Goal: Task Accomplishment & Management: Manage account settings

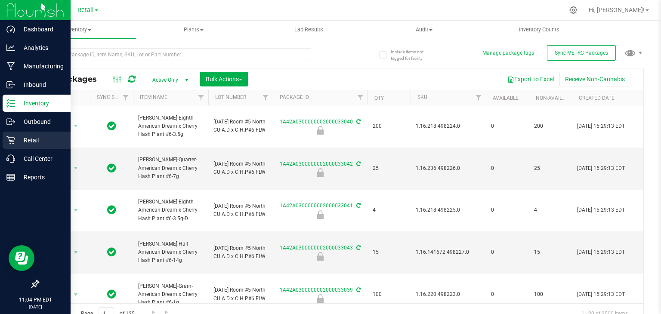
click at [14, 142] on icon at bounding box center [10, 140] width 8 height 8
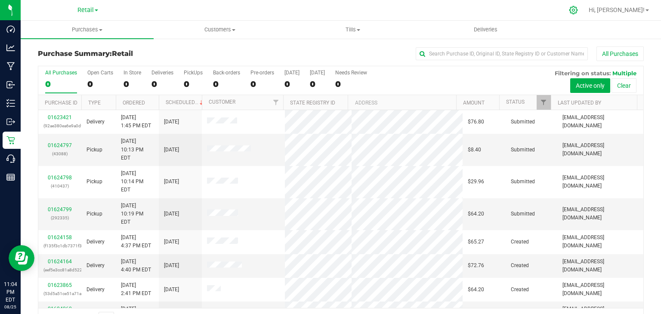
click at [578, 7] on icon at bounding box center [573, 10] width 9 height 9
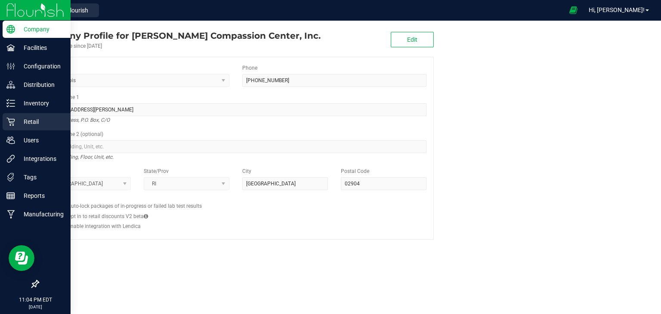
click at [15, 119] on p "Retail" at bounding box center [41, 122] width 52 height 10
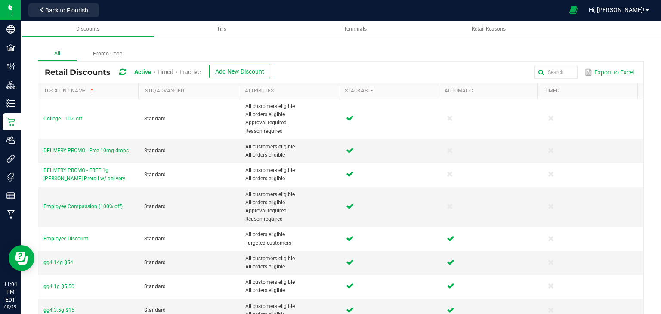
click at [189, 72] on span "Inactive" at bounding box center [190, 71] width 21 height 7
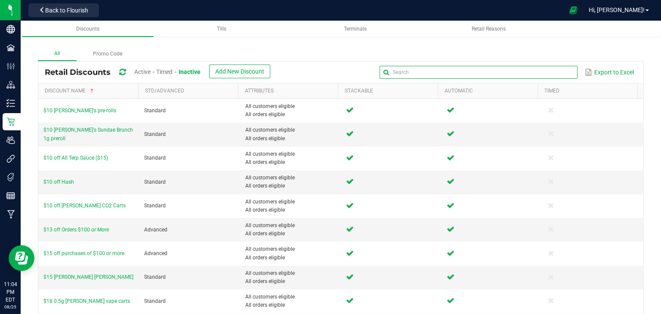
click at [554, 77] on input "text" at bounding box center [479, 72] width 198 height 13
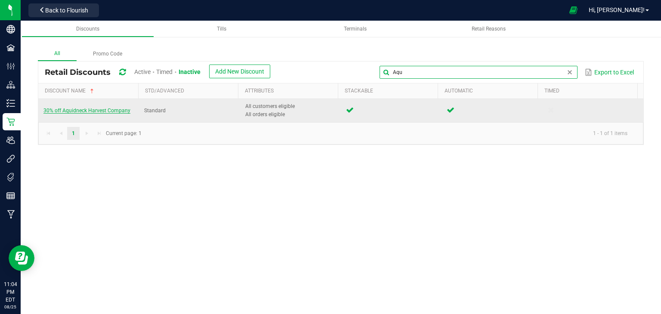
type input "Aqu"
click at [117, 108] on span "30% off Aquidneck Harvest Company" at bounding box center [86, 111] width 87 height 6
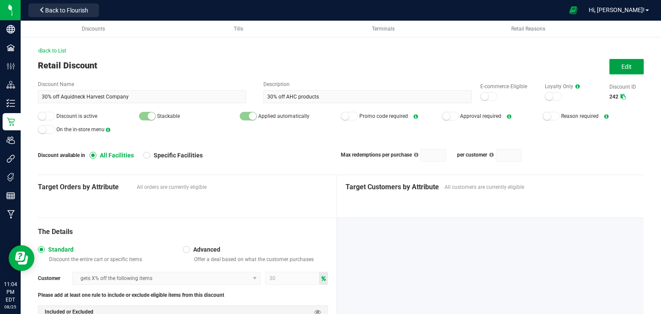
click at [616, 62] on button "Edit" at bounding box center [627, 66] width 34 height 15
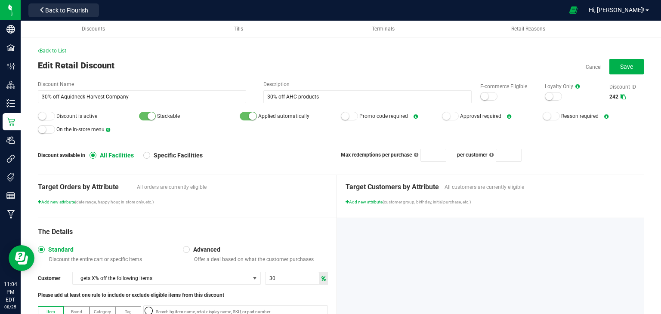
click at [40, 115] on small at bounding box center [42, 116] width 8 height 8
click at [475, 92] on div "E-commerce Eligible" at bounding box center [504, 92] width 65 height 19
click at [481, 95] on small at bounding box center [485, 97] width 8 height 8
click at [620, 66] on span "Save" at bounding box center [626, 66] width 13 height 7
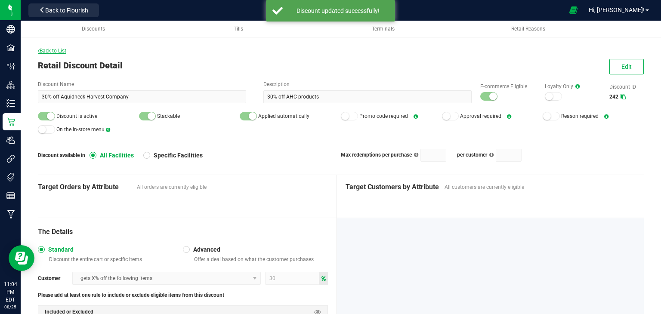
click at [43, 50] on span "Back to List" at bounding box center [52, 51] width 28 height 6
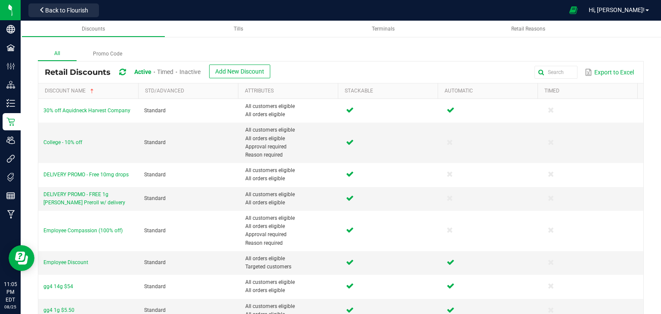
click at [198, 71] on span "Inactive" at bounding box center [190, 71] width 21 height 7
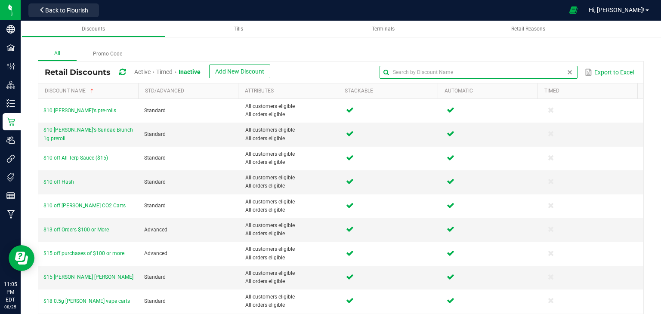
click at [553, 71] on input "text" at bounding box center [479, 72] width 198 height 13
type input "Daily"
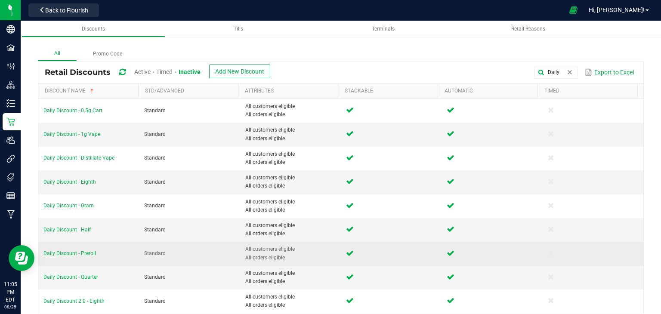
click at [83, 256] on td "Daily Discount - Preroll" at bounding box center [88, 254] width 101 height 24
click at [84, 251] on span "Daily Discount - Preroll" at bounding box center [69, 254] width 53 height 6
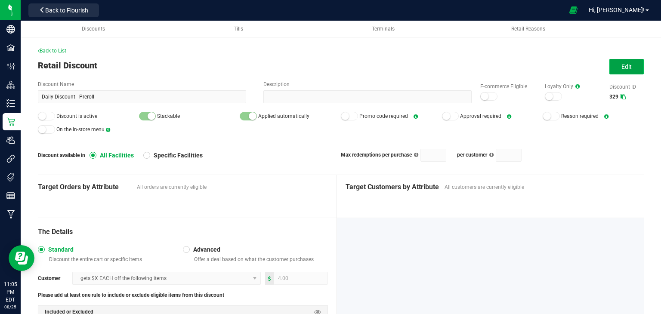
click at [613, 70] on button "Edit" at bounding box center [627, 66] width 34 height 15
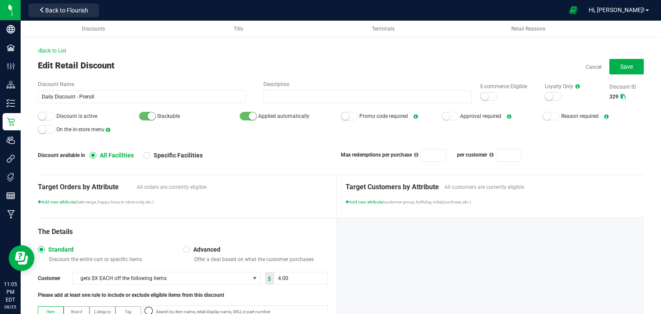
click at [481, 95] on small at bounding box center [485, 97] width 8 height 8
click at [40, 116] on small at bounding box center [42, 116] width 8 height 8
click at [612, 70] on button "Save" at bounding box center [627, 66] width 34 height 15
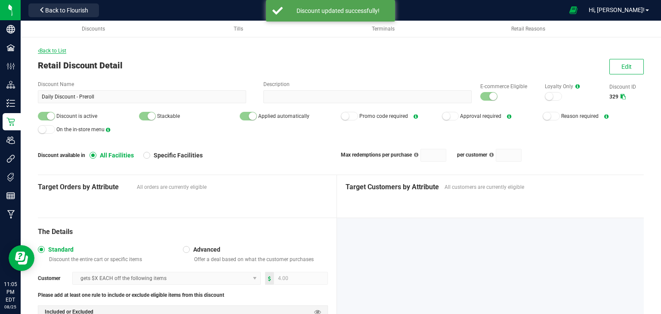
click at [47, 49] on span "Back to List" at bounding box center [52, 51] width 28 height 6
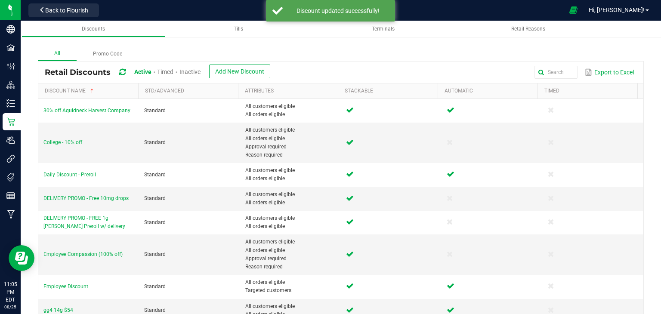
click at [194, 73] on span "Inactive" at bounding box center [190, 71] width 21 height 7
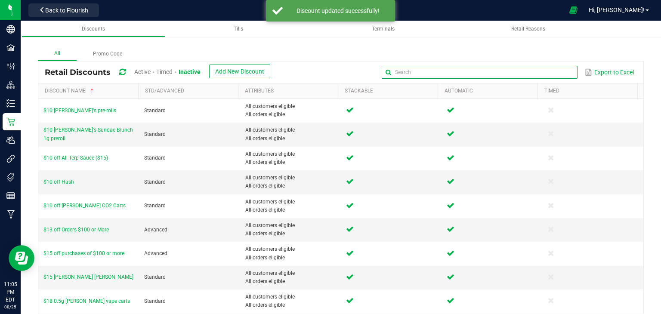
click at [550, 73] on input "text" at bounding box center [480, 72] width 196 height 13
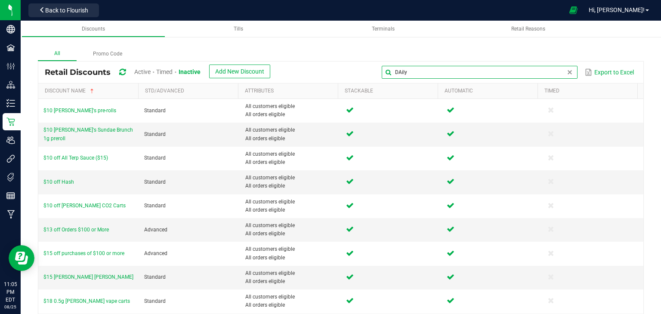
type input "DAily"
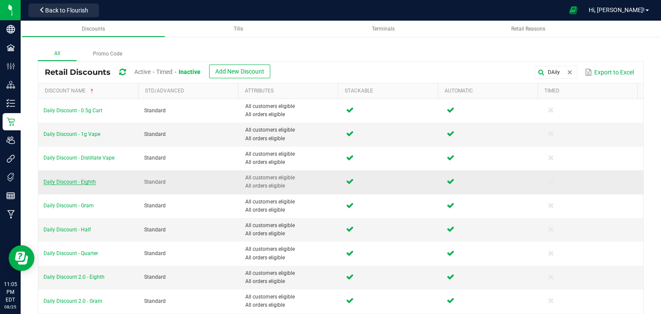
click at [81, 183] on span "Daily Discount - Eighth" at bounding box center [69, 182] width 53 height 6
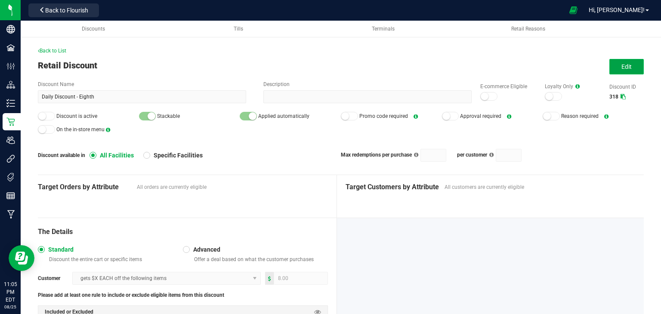
click at [625, 70] on button "Edit" at bounding box center [627, 66] width 34 height 15
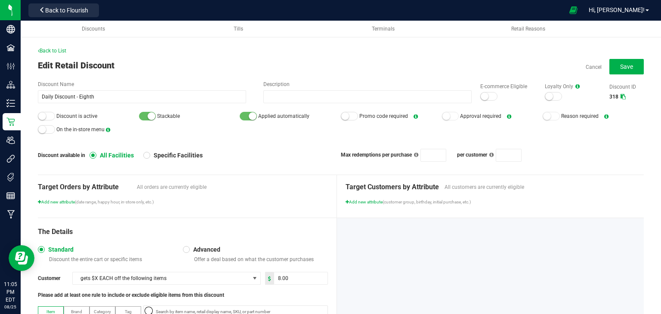
click at [484, 97] on div at bounding box center [488, 96] width 17 height 9
click at [43, 115] on small at bounding box center [42, 116] width 8 height 8
click at [628, 68] on button "Save" at bounding box center [627, 66] width 34 height 15
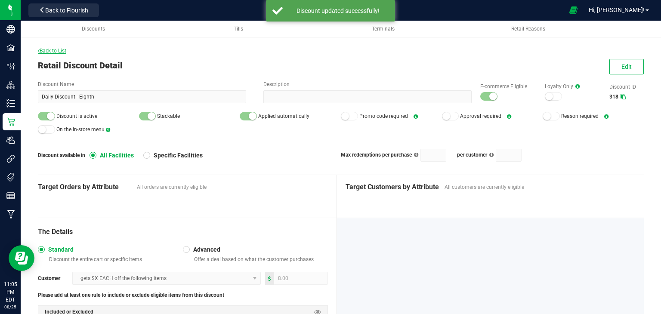
click at [61, 50] on span "Back to List" at bounding box center [52, 51] width 28 height 6
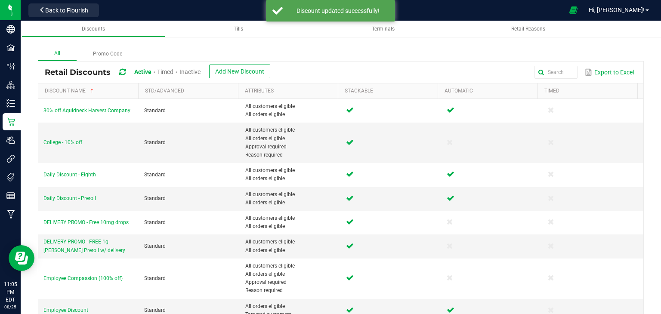
click at [193, 68] on span "Inactive" at bounding box center [190, 71] width 21 height 7
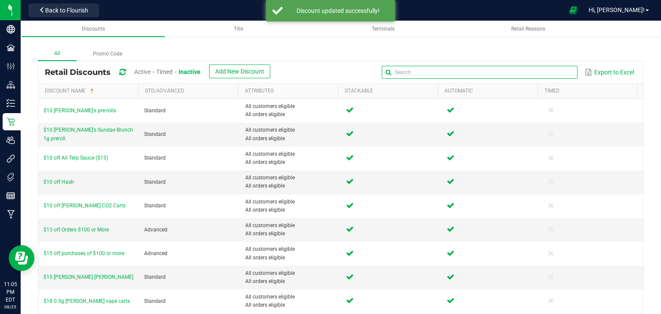
click at [554, 69] on input "text" at bounding box center [480, 72] width 196 height 13
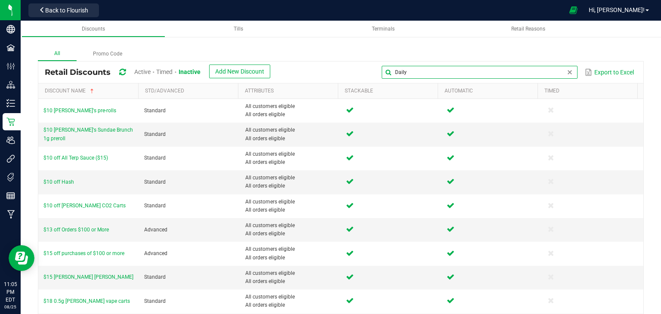
type input "Daily"
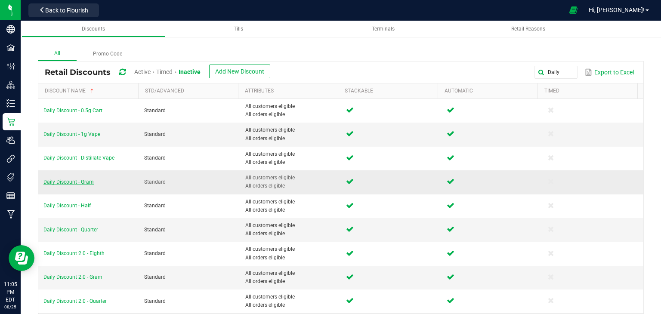
click at [74, 180] on span "Daily Discount - Gram" at bounding box center [68, 182] width 50 height 6
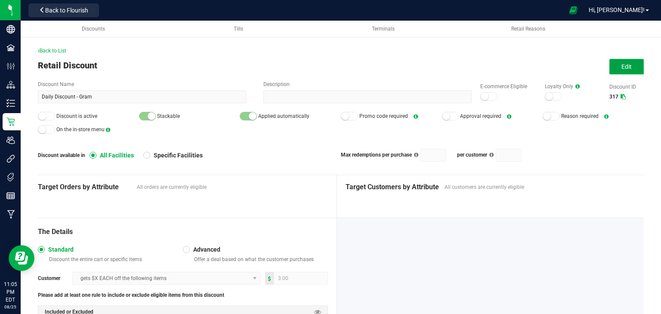
click at [622, 68] on span "Edit" at bounding box center [627, 66] width 10 height 7
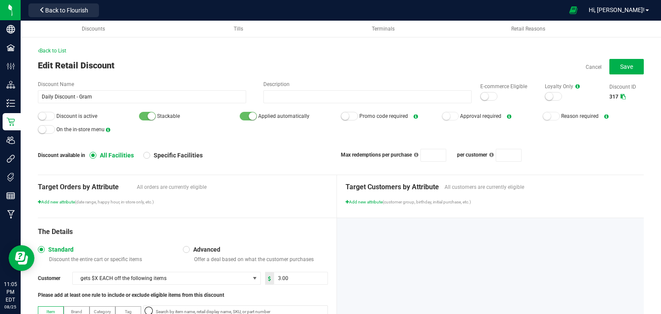
click at [485, 96] on div at bounding box center [488, 96] width 17 height 9
click at [50, 119] on div at bounding box center [46, 116] width 17 height 9
click at [623, 68] on span "Save" at bounding box center [626, 66] width 13 height 7
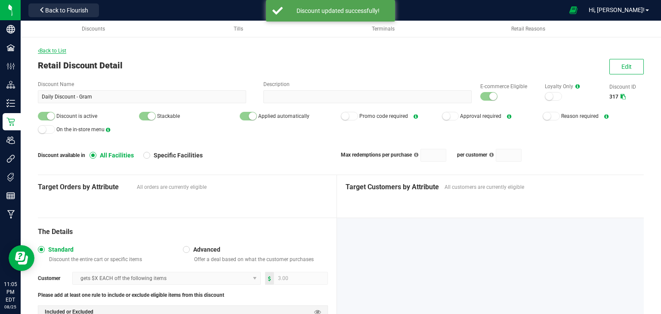
click at [60, 49] on span "Back to List" at bounding box center [52, 51] width 28 height 6
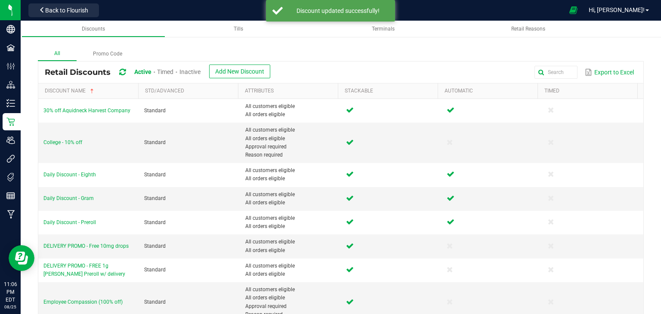
click at [194, 72] on span "Inactive" at bounding box center [190, 71] width 21 height 7
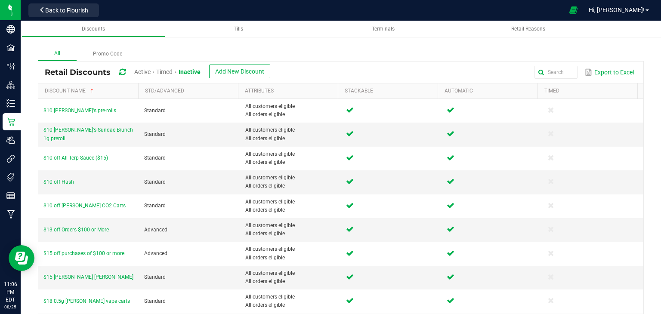
click at [558, 82] on div "Retail Discounts Active Timed Inactive Add New Discount Export to Excel" at bounding box center [340, 73] width 605 height 22
click at [558, 71] on input "text" at bounding box center [480, 72] width 196 height 13
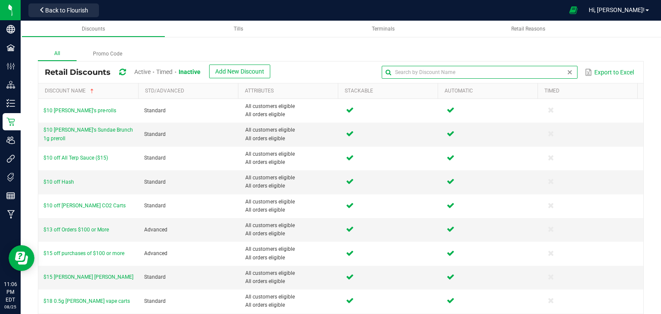
type input "Daily"
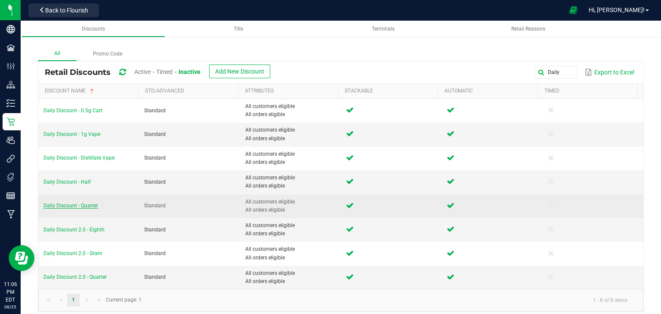
click at [81, 205] on span "Daily Discount - Quarter" at bounding box center [70, 206] width 55 height 6
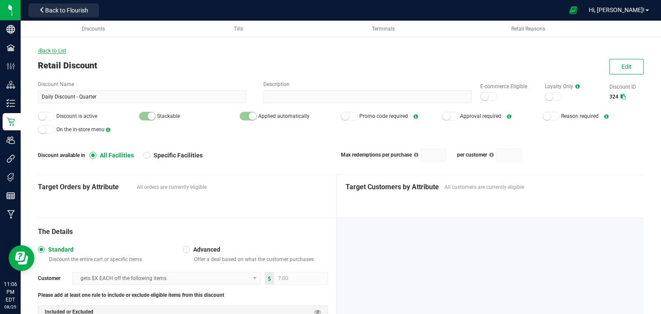
click at [56, 51] on span "Back to List" at bounding box center [52, 51] width 28 height 6
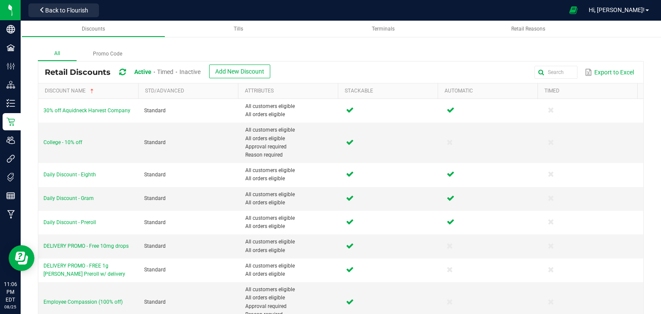
click at [204, 73] on span "Active Timed Inactive Add New Discount" at bounding box center [202, 73] width 136 height 16
click at [200, 73] on span "Inactive" at bounding box center [190, 71] width 21 height 7
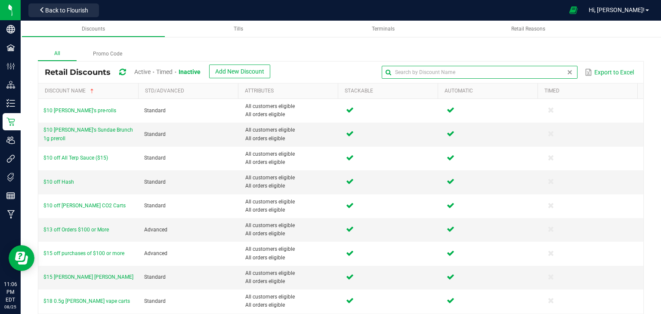
click at [554, 71] on input "text" at bounding box center [480, 72] width 196 height 13
type input "Daily"
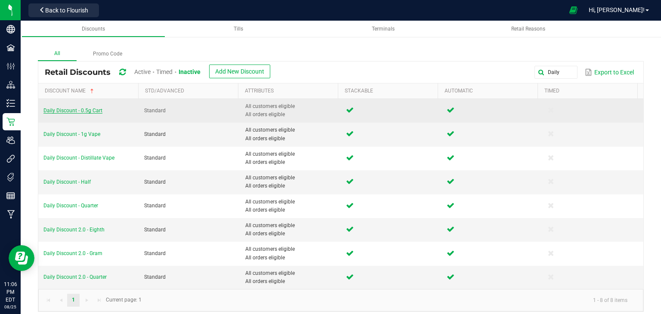
click at [89, 109] on span "Daily Discount - 0.5g Cart" at bounding box center [72, 111] width 59 height 6
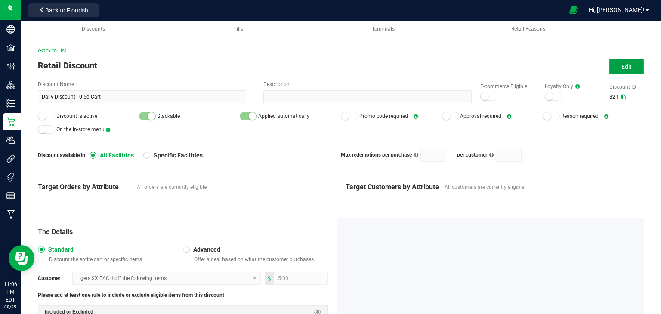
click at [626, 68] on button "Edit" at bounding box center [627, 66] width 34 height 15
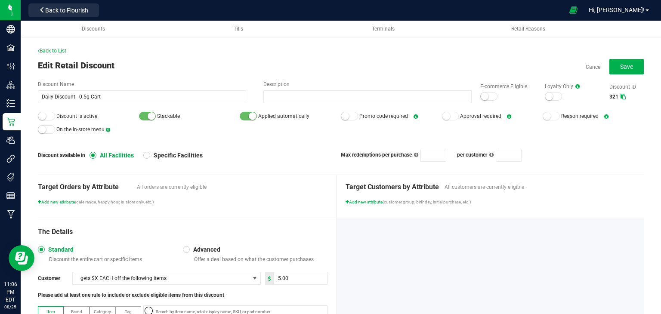
click at [481, 95] on small at bounding box center [485, 97] width 8 height 8
click at [48, 116] on div at bounding box center [46, 116] width 17 height 9
click at [612, 73] on button "Save" at bounding box center [627, 66] width 34 height 15
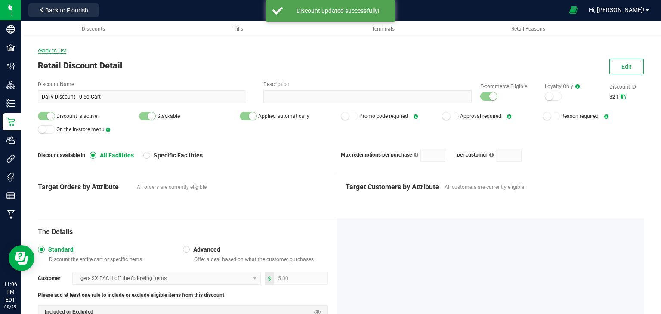
click at [61, 50] on span "Back to List" at bounding box center [52, 51] width 28 height 6
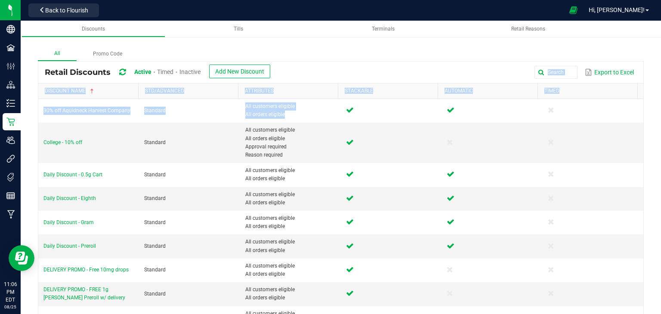
drag, startPoint x: 545, startPoint y: 77, endPoint x: 156, endPoint y: 96, distance: 389.6
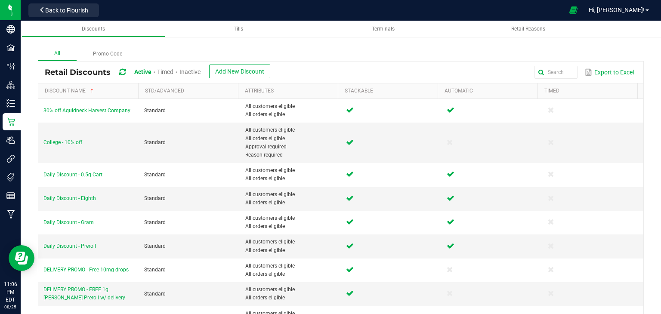
click at [198, 68] on span "Inactive" at bounding box center [190, 71] width 21 height 7
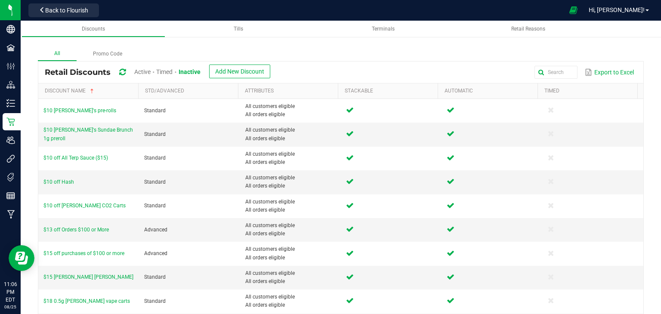
click at [571, 72] on div "Export to Excel" at bounding box center [457, 72] width 360 height 15
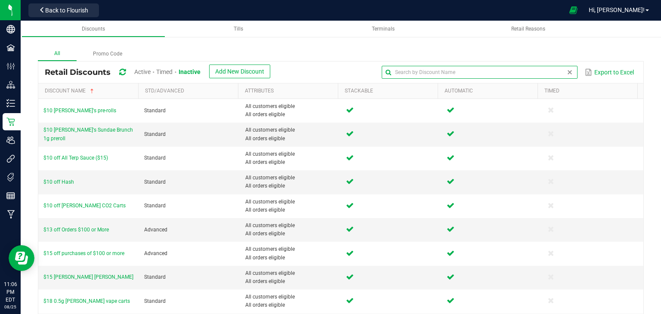
click at [561, 72] on global-search-input-ngx at bounding box center [480, 72] width 196 height 6
type input "[PERSON_NAME]"
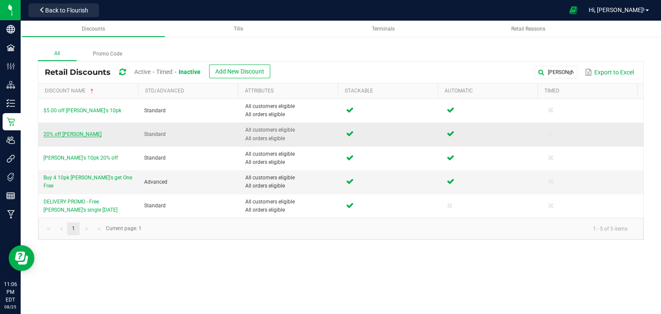
click at [77, 133] on span "20% off [PERSON_NAME]" at bounding box center [72, 134] width 58 height 6
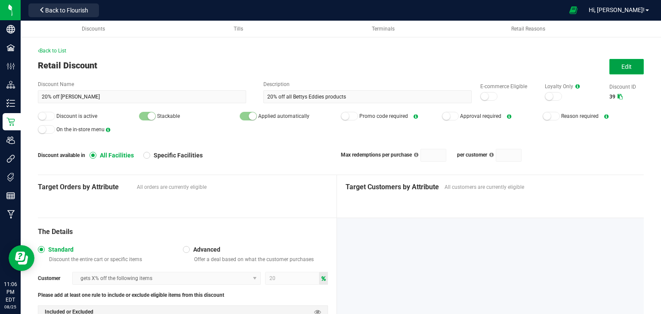
click at [622, 64] on span "Edit" at bounding box center [627, 66] width 10 height 7
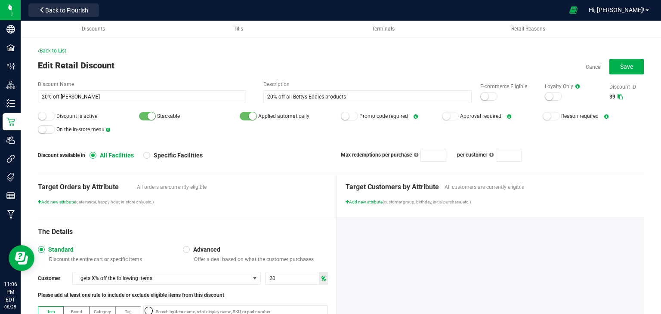
click at [481, 93] on small at bounding box center [485, 97] width 8 height 8
click at [43, 115] on small at bounding box center [42, 116] width 8 height 8
click at [626, 68] on span "Save" at bounding box center [626, 66] width 13 height 7
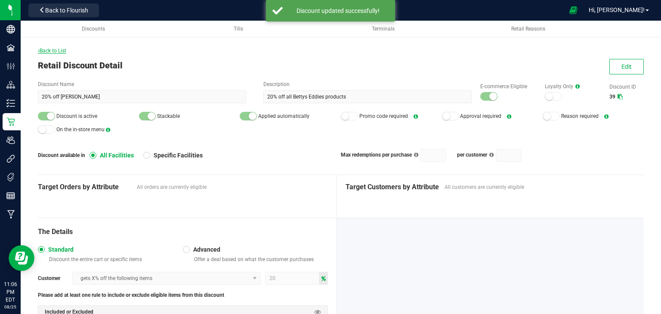
click at [53, 51] on span "Back to List" at bounding box center [52, 51] width 28 height 6
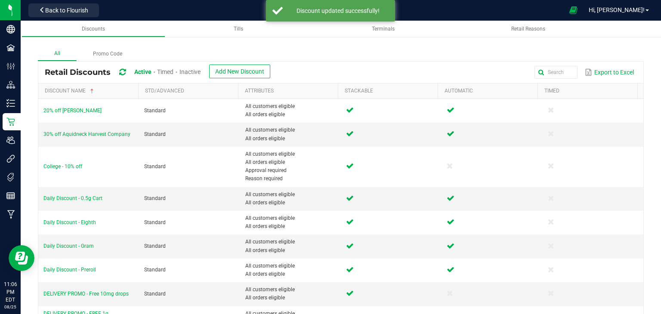
click at [192, 71] on span "Inactive" at bounding box center [190, 71] width 21 height 7
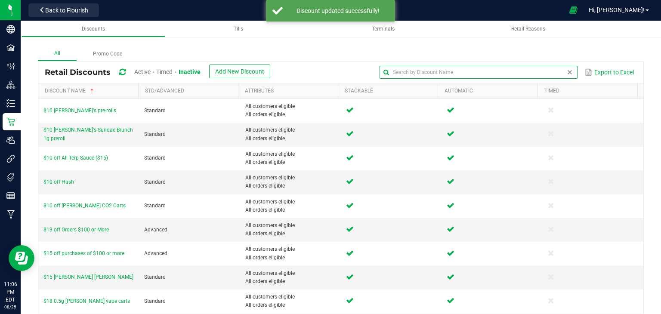
click at [546, 70] on input "text" at bounding box center [479, 72] width 198 height 13
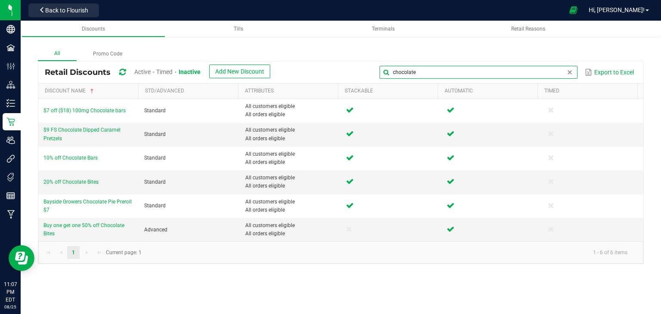
click at [450, 72] on input "chocolate" at bounding box center [479, 72] width 198 height 13
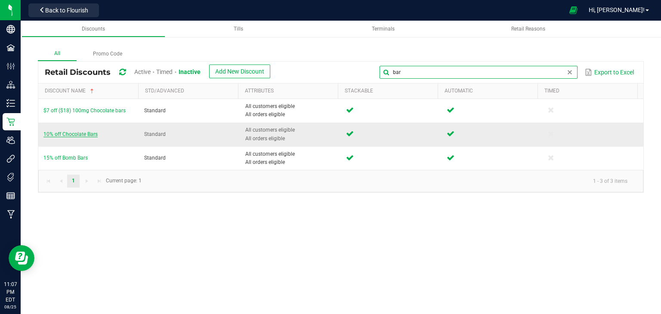
type input "bar"
click at [68, 133] on span "10% off Chocolate Bars" at bounding box center [70, 134] width 54 height 6
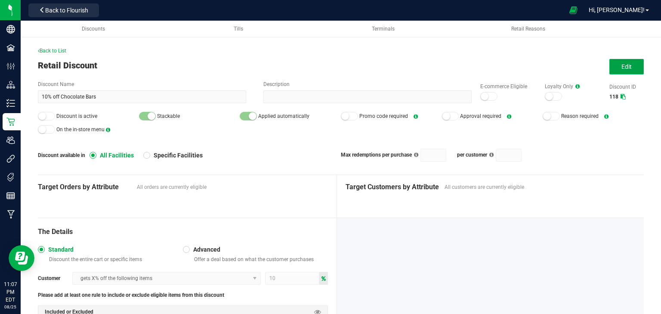
click at [612, 68] on button "Edit" at bounding box center [627, 66] width 34 height 15
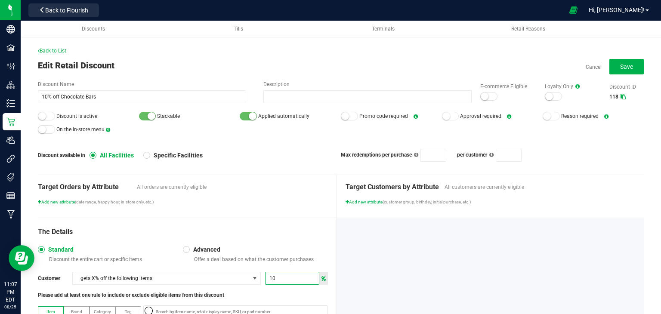
click at [276, 276] on input "10" at bounding box center [292, 278] width 53 height 12
type input "9"
type input "0"
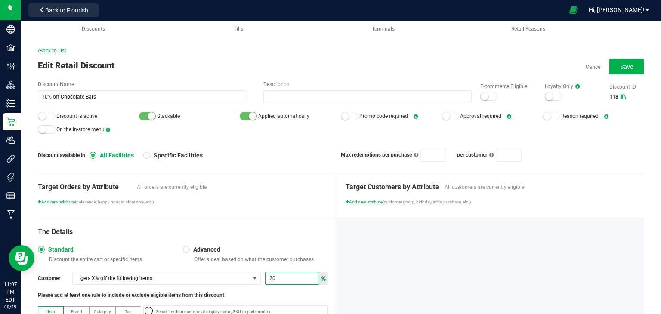
type input "20"
click at [46, 118] on div at bounding box center [46, 116] width 17 height 9
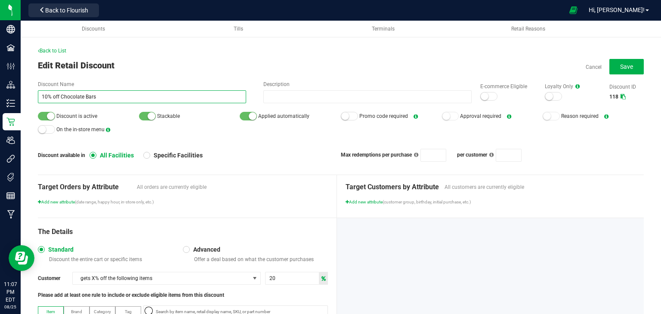
click at [46, 97] on input "10% off Chocolate Bars" at bounding box center [142, 96] width 208 height 13
click at [45, 95] on input "10% off Chocolate Bars" at bounding box center [142, 96] width 208 height 13
type input "20% off Chocolate Bars"
click at [482, 95] on div at bounding box center [488, 96] width 17 height 9
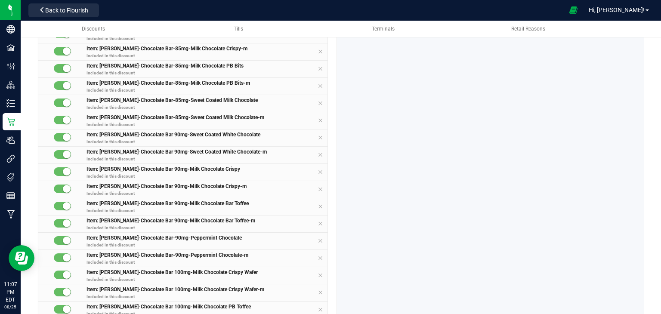
scroll to position [845, 0]
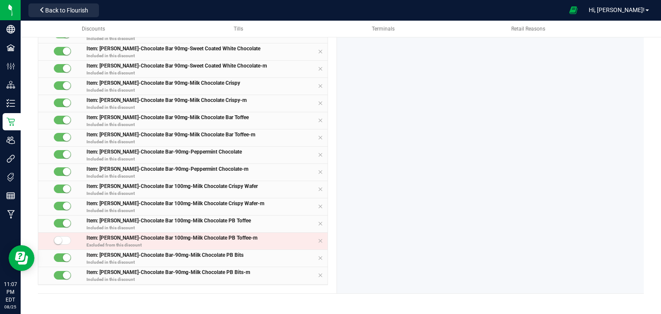
click at [60, 238] on small at bounding box center [58, 241] width 8 height 8
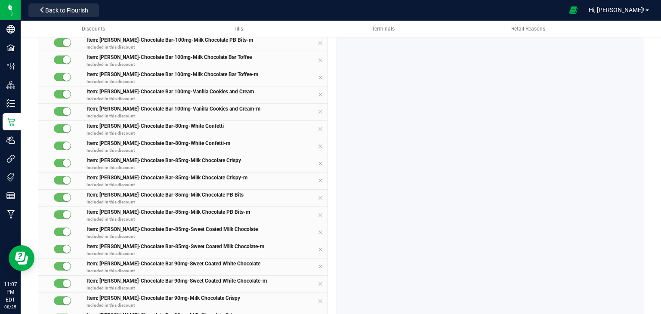
scroll to position [458, 0]
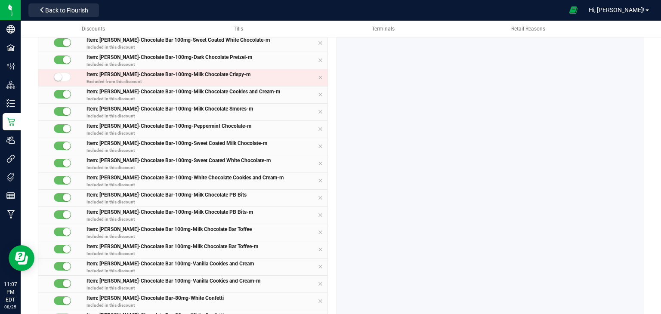
click at [59, 78] on small at bounding box center [58, 77] width 8 height 8
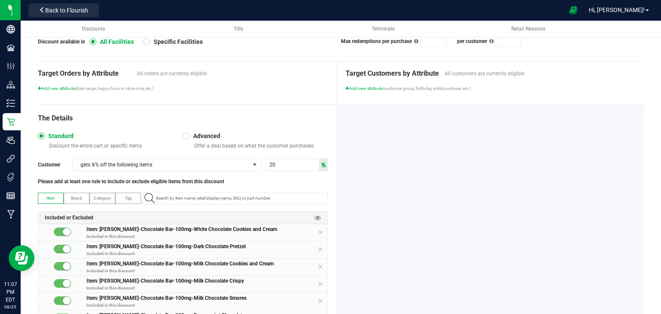
scroll to position [0, 0]
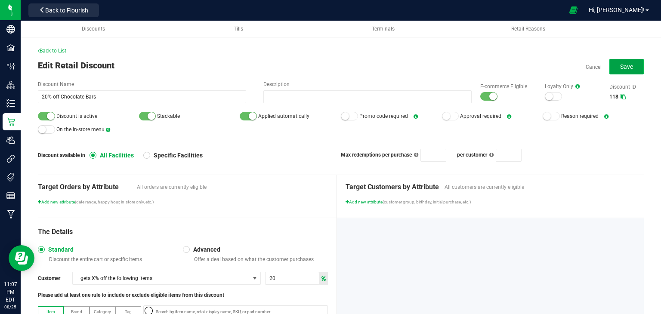
click at [622, 61] on button "Save" at bounding box center [627, 66] width 34 height 15
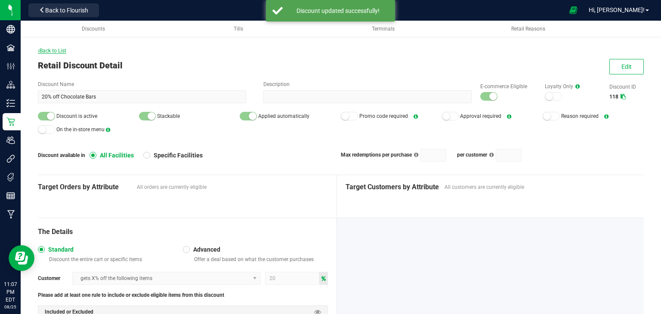
click at [51, 53] on span "Back to List" at bounding box center [52, 51] width 28 height 6
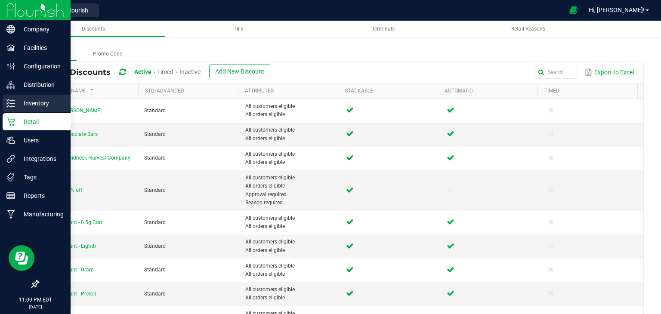
click at [9, 105] on icon at bounding box center [10, 103] width 9 height 9
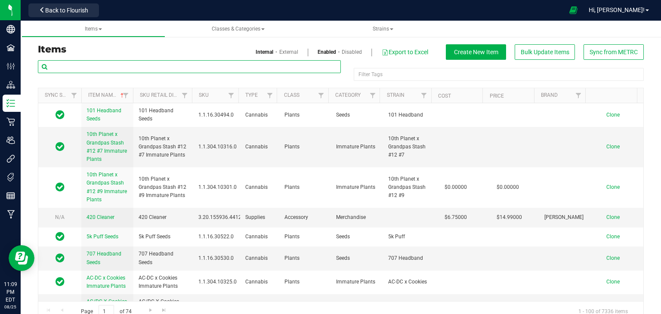
click at [123, 66] on input "text" at bounding box center [189, 66] width 303 height 13
paste input "Cran Apple Canna Brew Fast-Acting 50mg"
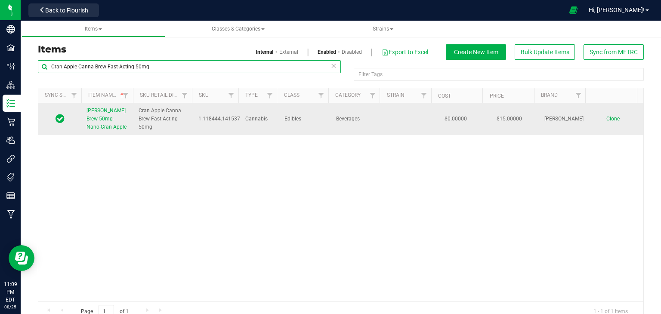
type input "Cran Apple Canna Brew Fast-Acting 50mg"
click at [110, 121] on span "[PERSON_NAME] Brew 50mg-Nano-Cran Apple" at bounding box center [107, 119] width 40 height 22
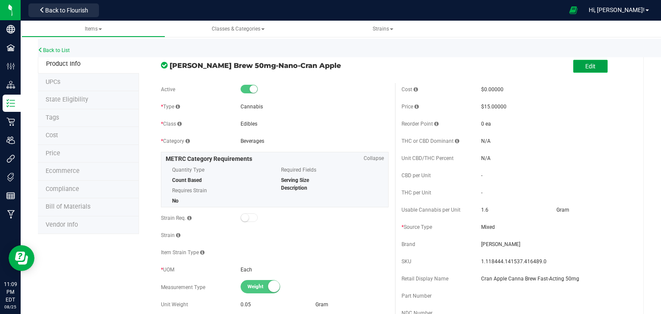
click at [596, 61] on button "Edit" at bounding box center [590, 66] width 34 height 13
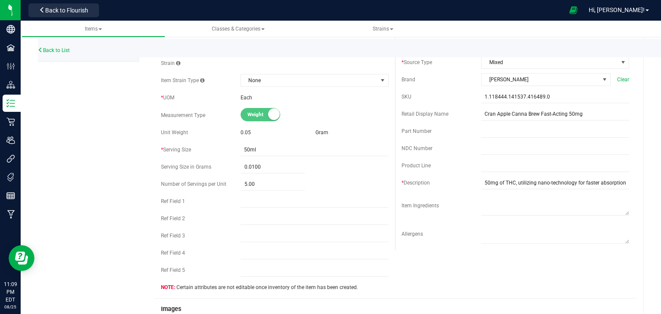
scroll to position [301, 0]
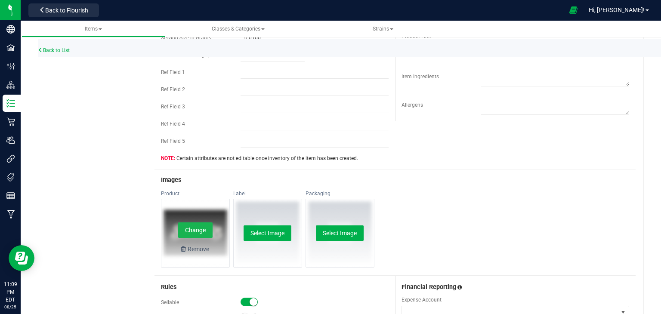
click at [200, 226] on button "Change" at bounding box center [195, 230] width 34 height 15
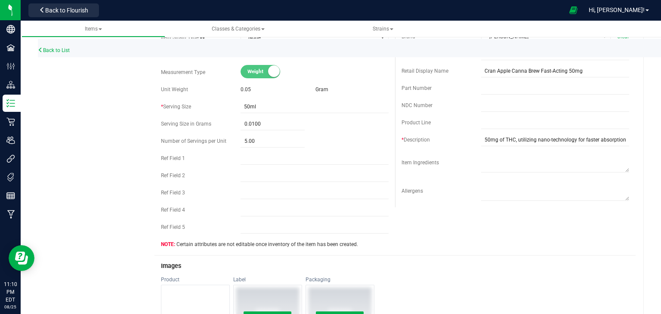
scroll to position [0, 0]
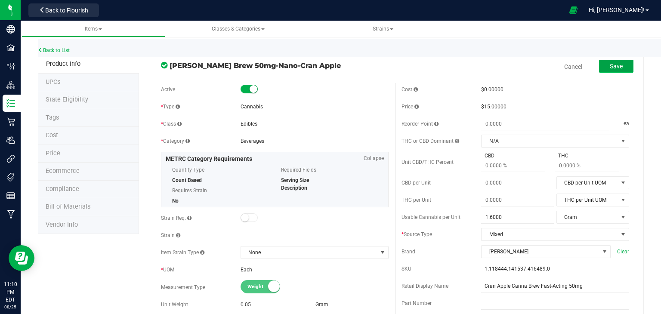
click at [610, 68] on span "Save" at bounding box center [616, 66] width 13 height 7
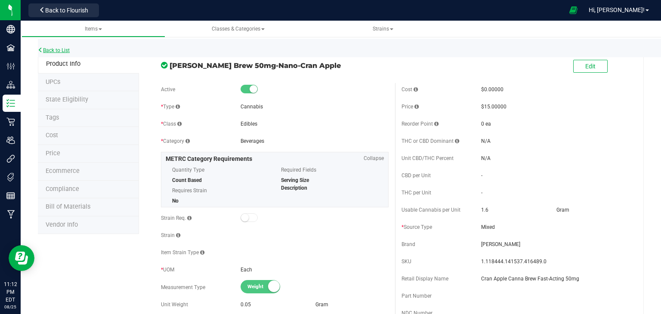
click at [62, 48] on link "Back to List" at bounding box center [54, 50] width 32 height 6
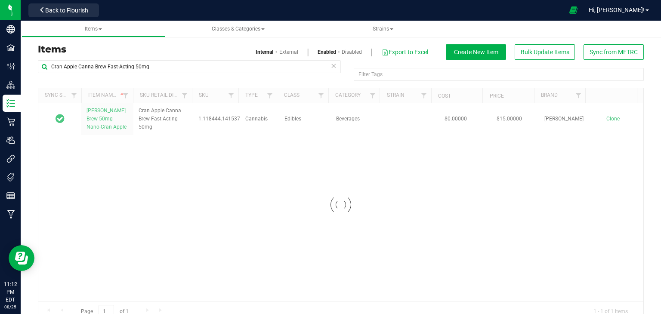
click at [114, 59] on div "Items Internal External Enabled Disabled Export to Excel Create New Item Bulk U…" at bounding box center [340, 51] width 619 height 15
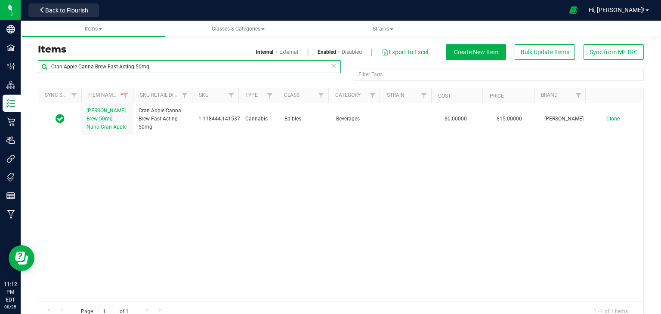
click at [116, 70] on input "Cran Apple Canna Brew Fast-Acting 50mg" at bounding box center [189, 66] width 303 height 13
paste input "GG4 Badder 1"
type input "GG4 Badder 1g"
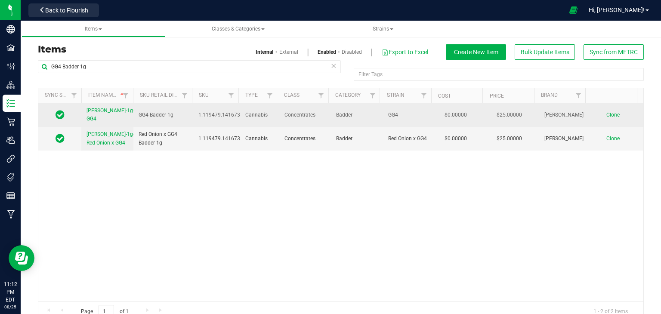
click at [107, 108] on span "[PERSON_NAME]-1g-GG4" at bounding box center [111, 115] width 48 height 14
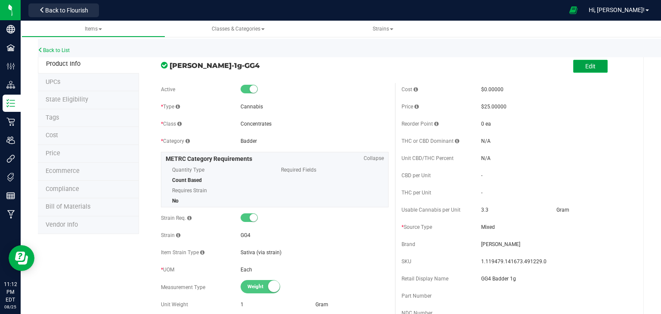
click at [585, 62] on button "Edit" at bounding box center [590, 66] width 34 height 13
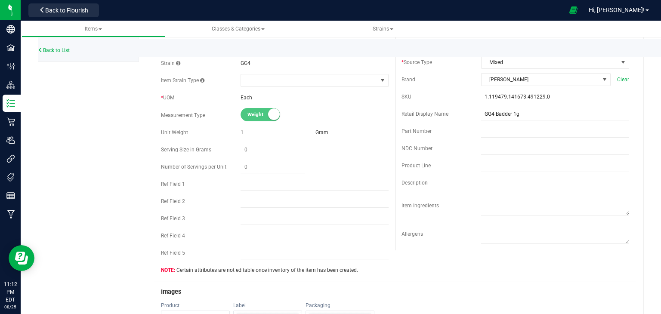
scroll to position [258, 0]
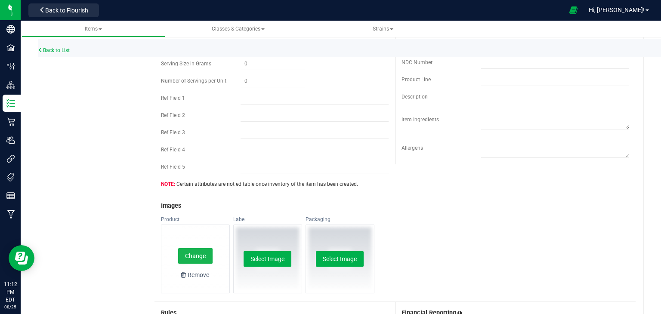
click at [201, 260] on button "Change" at bounding box center [195, 255] width 34 height 15
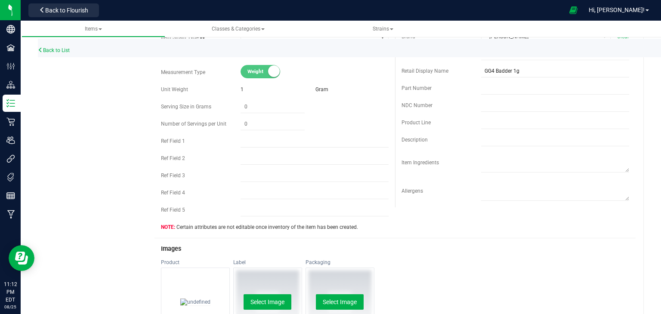
scroll to position [0, 0]
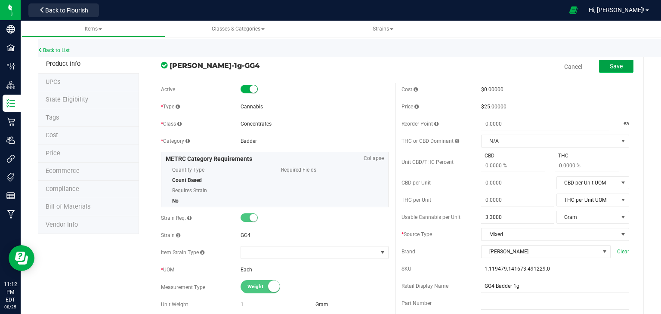
click at [616, 65] on span "Save" at bounding box center [616, 66] width 13 height 7
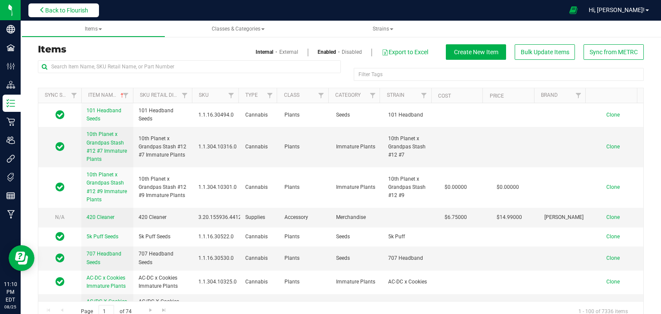
click at [80, 9] on span "Back to Flourish" at bounding box center [66, 10] width 43 height 7
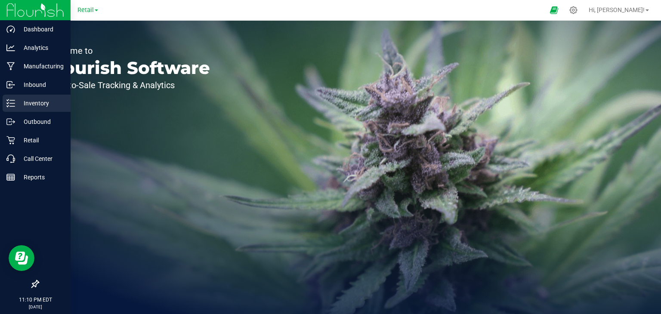
click at [24, 102] on p "Inventory" at bounding box center [41, 103] width 52 height 10
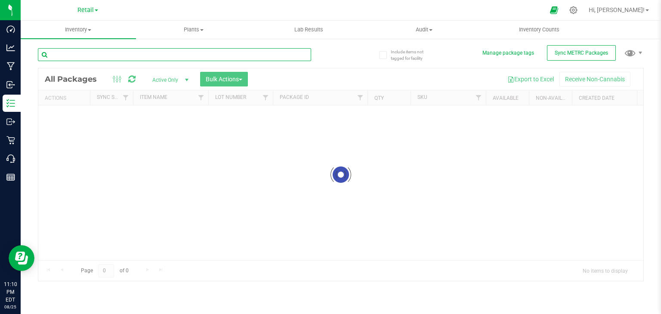
click at [121, 50] on input "text" at bounding box center [174, 54] width 273 height 13
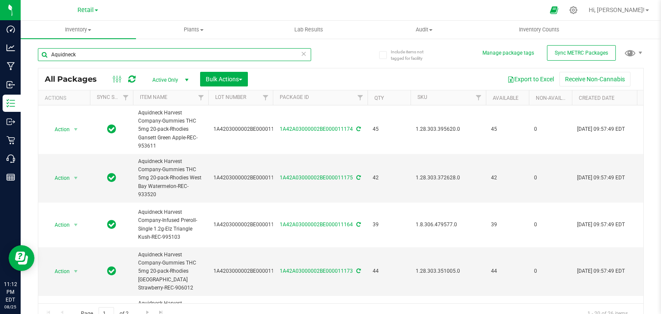
click at [105, 55] on input "Aquidneck" at bounding box center [174, 54] width 273 height 13
click at [115, 56] on input "Aquidneck" at bounding box center [174, 54] width 273 height 13
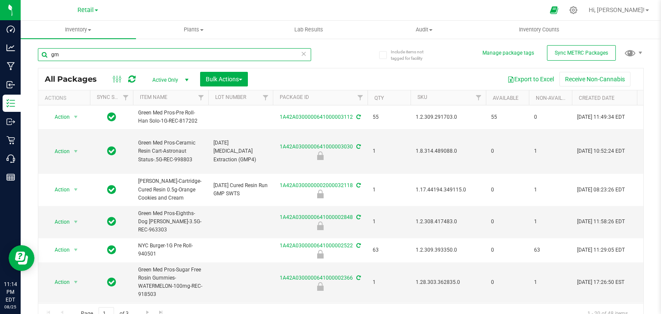
type input "g"
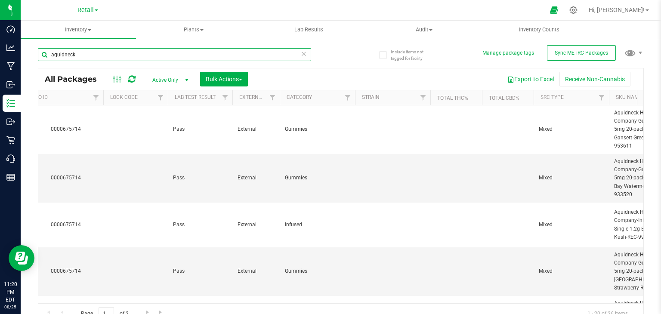
scroll to position [0, 1688]
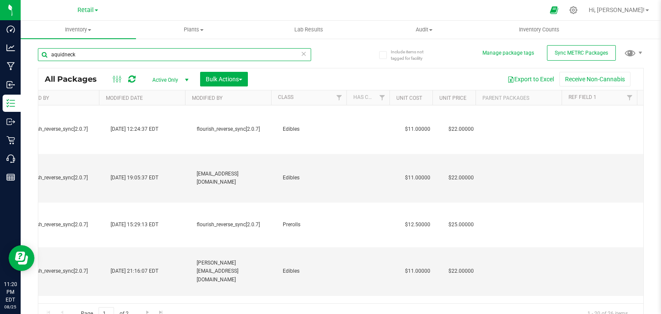
type input "aquidneck"
